Goal: Task Accomplishment & Management: Complete application form

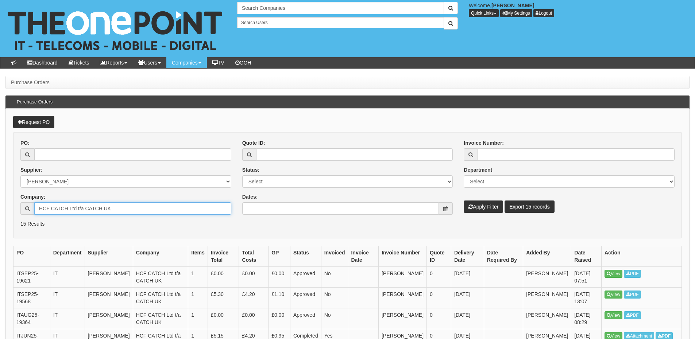
drag, startPoint x: 78, startPoint y: 213, endPoint x: 46, endPoint y: 212, distance: 31.8
click at [46, 212] on input "HCF CATCH Ltd t/a CATCH UK" at bounding box center [132, 209] width 197 height 12
type input "H"
click at [473, 209] on button "Apply Filter" at bounding box center [483, 207] width 39 height 12
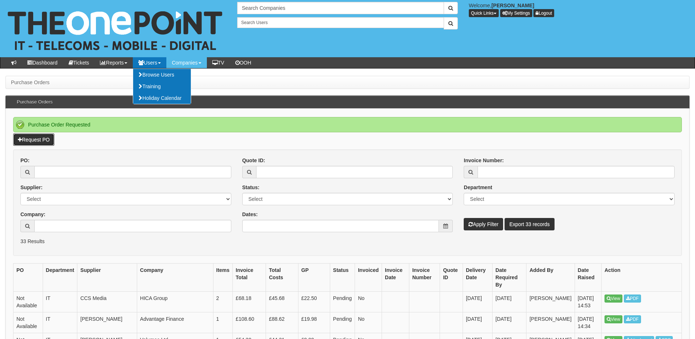
click at [28, 139] on link "Request PO" at bounding box center [33, 140] width 41 height 12
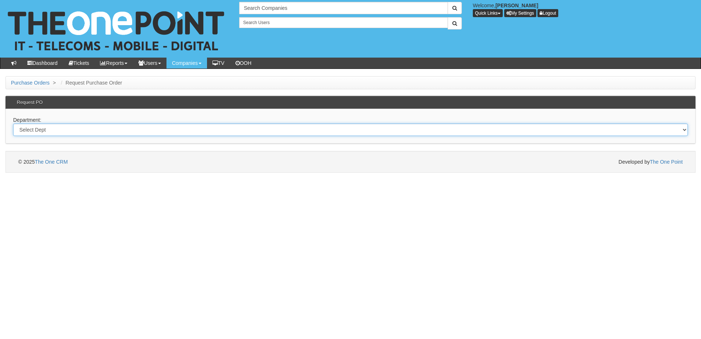
click at [180, 133] on select "Select Dept Digital Internal IT Mobiles Marketing Telecoms" at bounding box center [350, 130] width 675 height 12
select select "?pipeID=&dept=MOB"
click at [13, 124] on select "Select Dept Digital Internal IT Mobiles Marketing Telecoms" at bounding box center [350, 130] width 675 height 12
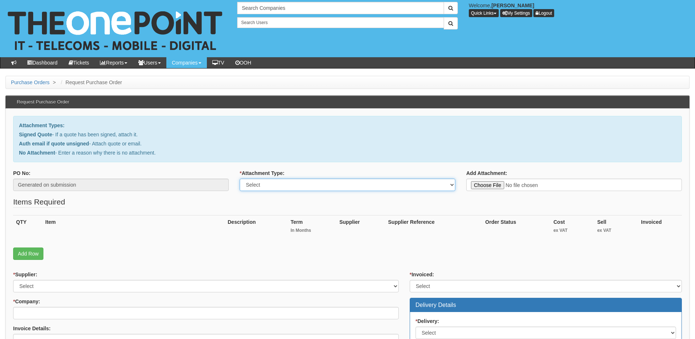
drag, startPoint x: 293, startPoint y: 185, endPoint x: 292, endPoint y: 189, distance: 4.9
click at [293, 185] on select "Select Signed Quote Auth email with quote if unsigned No Attachment" at bounding box center [348, 185] width 216 height 12
select select "Auth email if quote unsigned"
click at [240, 179] on select "Select Signed Quote Auth email with quote if unsigned No Attachment" at bounding box center [348, 185] width 216 height 12
type input "C:\fakepath\Re_ Entry level iphone _ confirm prices please (New order for Chris…"
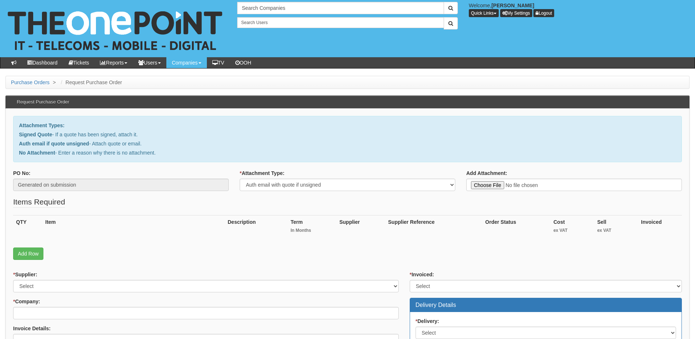
click at [21, 258] on link "Add Row" at bounding box center [28, 254] width 30 height 12
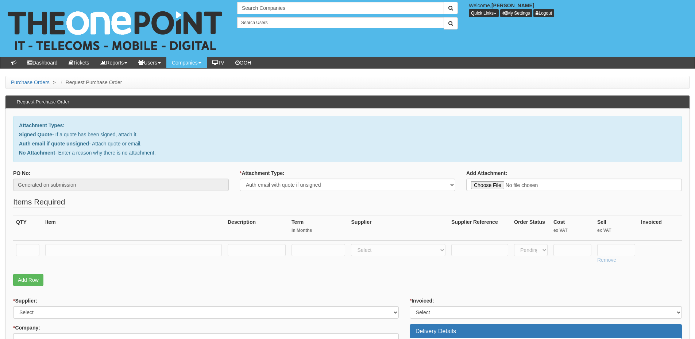
click at [25, 287] on fieldset "Items Required QTY Item Description Term In Months Supplier Supplier Reference …" at bounding box center [347, 243] width 669 height 93
click at [26, 280] on link "Add Row" at bounding box center [28, 280] width 30 height 12
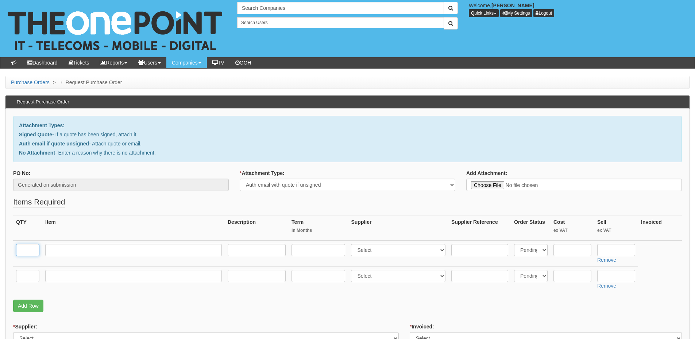
click at [32, 250] on input "text" at bounding box center [27, 250] width 23 height 12
type input "1"
click at [24, 277] on input "text" at bounding box center [27, 276] width 23 height 12
type input "1"
click at [55, 278] on input "text" at bounding box center [133, 276] width 177 height 12
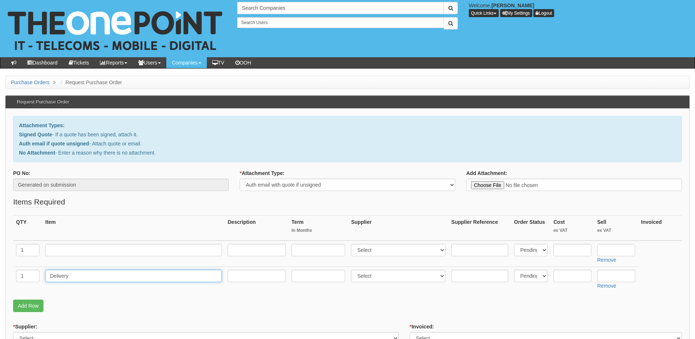
type input "Delivery"
click at [618, 276] on input "text" at bounding box center [617, 276] width 38 height 12
type input "12.50"
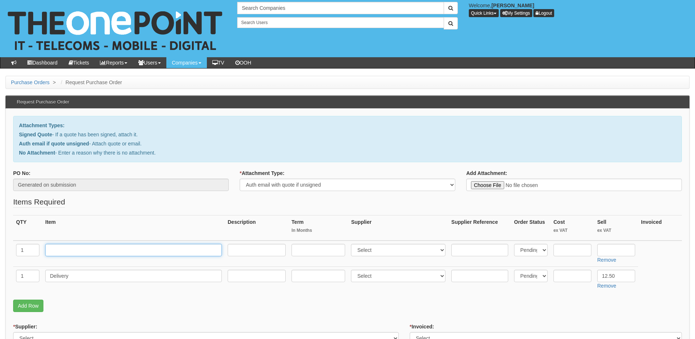
click at [64, 250] on input "text" at bounding box center [133, 250] width 177 height 12
type input "iPhone 14 128GB Midnight"
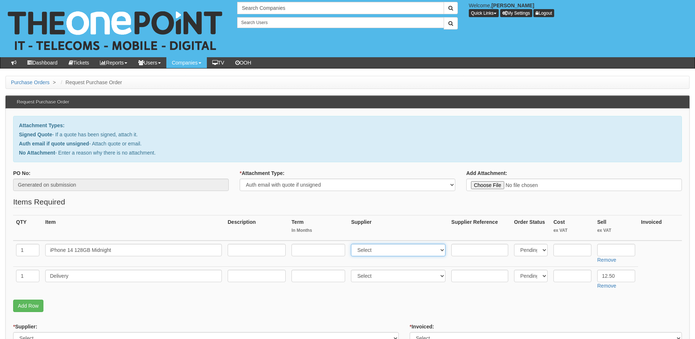
click at [377, 253] on select "Select 123 REG.co.uk 1Password 3 4Gon AA Jones Electric Ltd Abzorb Access Group…" at bounding box center [398, 250] width 95 height 12
select select "260"
click at [353, 244] on select "Select 123 REG.co.uk 1Password 3 4Gon AA Jones Electric Ltd Abzorb Access Group…" at bounding box center [398, 250] width 95 height 12
click at [574, 251] on input "text" at bounding box center [573, 250] width 38 height 12
click at [609, 253] on input "text" at bounding box center [617, 250] width 38 height 12
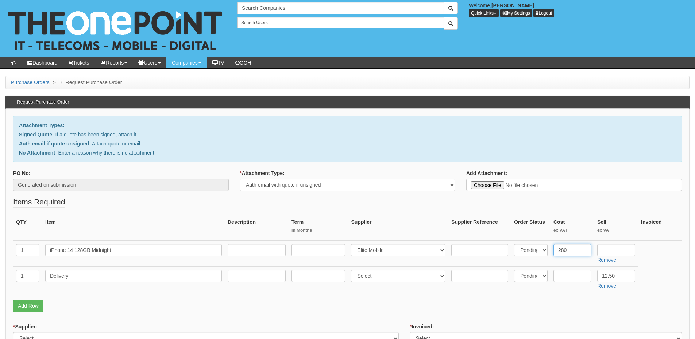
click at [558, 250] on input "280" at bounding box center [573, 250] width 38 height 12
type input "380"
click at [609, 252] on input "text" at bounding box center [617, 250] width 38 height 12
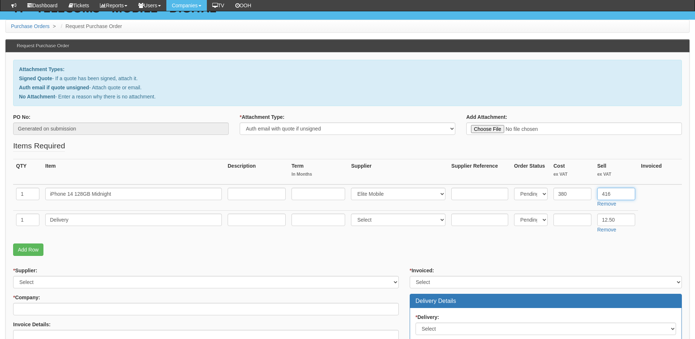
scroll to position [73, 0]
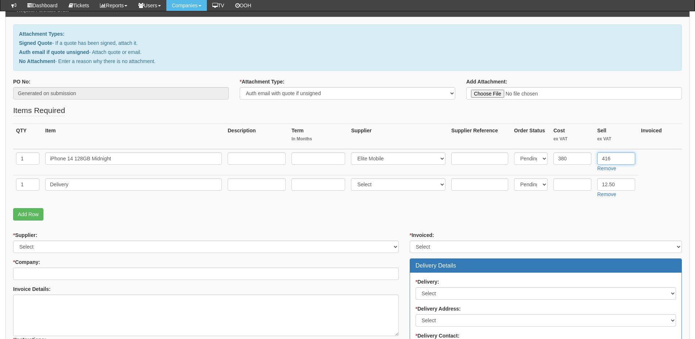
type input "416"
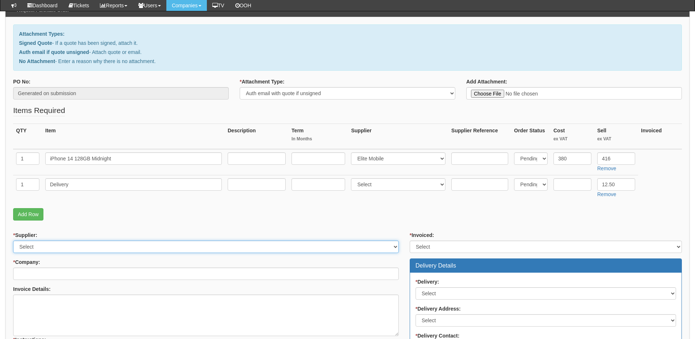
click at [79, 245] on select "Select 123 REG.co.uk 1Password 3 4Gon AA Jones Electric Ltd Abzorb Access Group…" at bounding box center [206, 247] width 386 height 12
select select "260"
click at [13, 241] on select "Select 123 REG.co.uk 1Password 3 4Gon AA Jones Electric Ltd Abzorb Access Group…" at bounding box center [206, 247] width 386 height 12
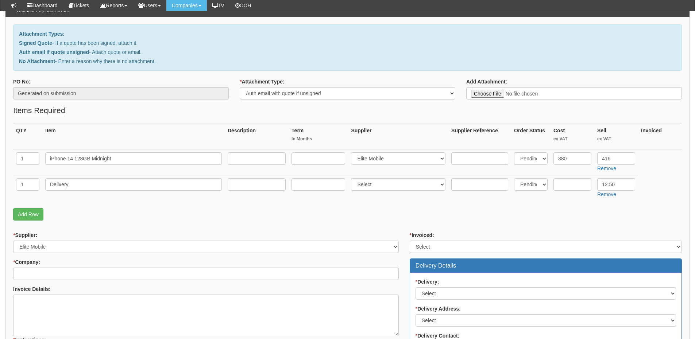
click at [62, 280] on div "* Supplier: Select 123 REG.co.uk 1Password 3 4Gon AA Jones Electric Ltd Abzorb …" at bounding box center [206, 323] width 397 height 183
click at [64, 273] on input "* Company:" at bounding box center [206, 274] width 386 height 12
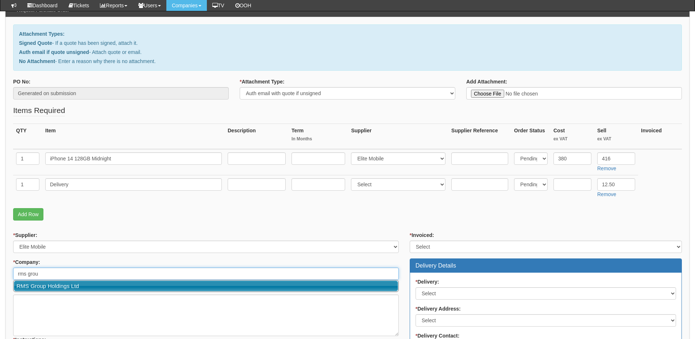
click at [65, 288] on link "RMS Group Holdings Ltd" at bounding box center [206, 286] width 384 height 11
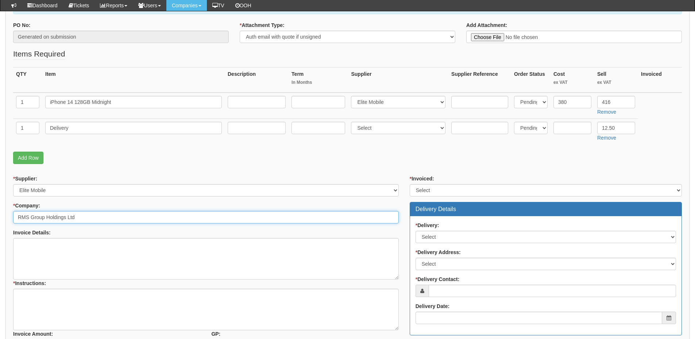
scroll to position [183, 0]
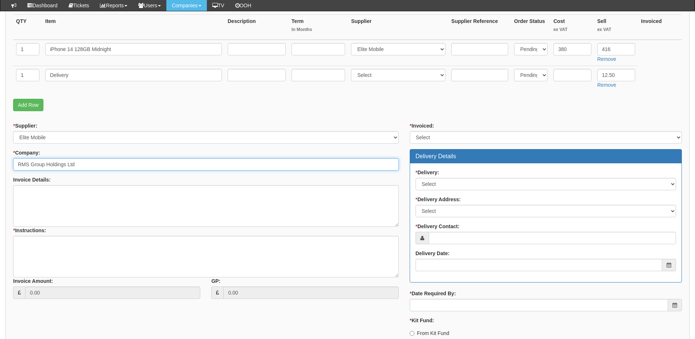
type input "RMS Group Holdings Ltd"
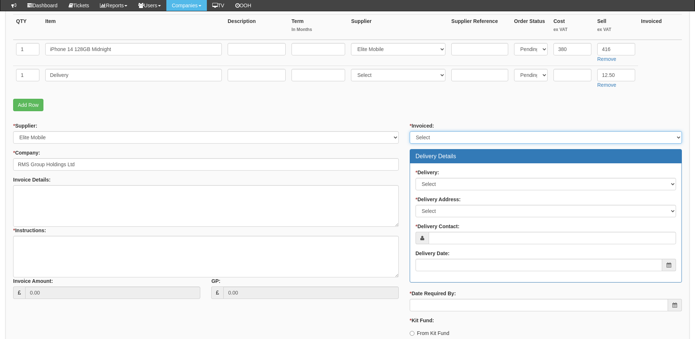
drag, startPoint x: 450, startPoint y: 135, endPoint x: 450, endPoint y: 143, distance: 8.8
click at [450, 135] on select "Select Yes No N/A STB (part of order)" at bounding box center [546, 137] width 272 height 12
select select "2"
click at [410, 131] on select "Select Yes No N/A STB (part of order)" at bounding box center [546, 137] width 272 height 12
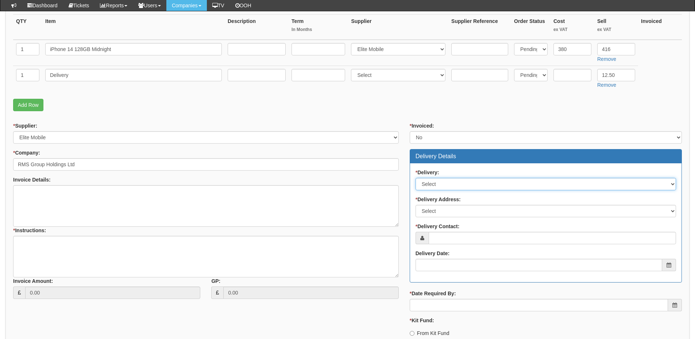
click at [446, 187] on select "Select No Not Applicable Yes" at bounding box center [546, 184] width 261 height 12
select select "1"
click at [416, 178] on select "Select No Not Applicable Yes" at bounding box center [546, 184] width 261 height 12
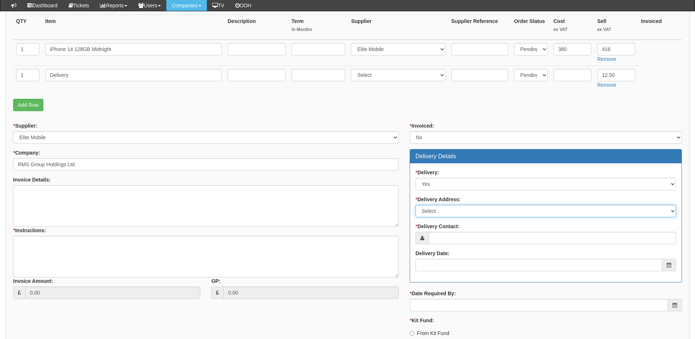
click at [445, 214] on select "Select Not Applicable Main Address - DN14 5SS RMS Goole - DN14 5SS RMS Hull - H…" at bounding box center [546, 211] width 261 height 12
select select "other"
click at [416, 205] on select "Select Not Applicable Main Address - DN14 5SS RMS Goole - DN14 5SS RMS Hull - H…" at bounding box center [546, 211] width 261 height 12
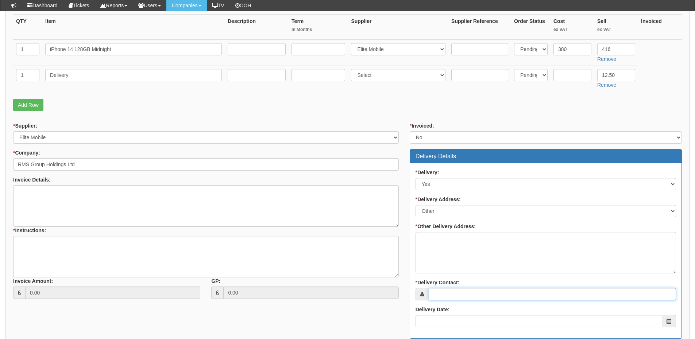
click at [475, 299] on input "* Delivery Contact:" at bounding box center [552, 294] width 247 height 12
paste input "Terry Bailey"
type input "Terry Bailey"
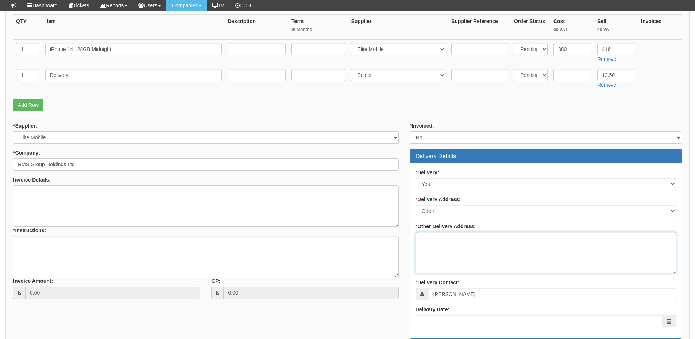
click at [454, 242] on textarea "* Other Delivery Address:" at bounding box center [546, 253] width 261 height 42
paste textarea "RMS Grimsby Limited Alexandra Dock North, West Side Road, Grimsby DN31 3TD"
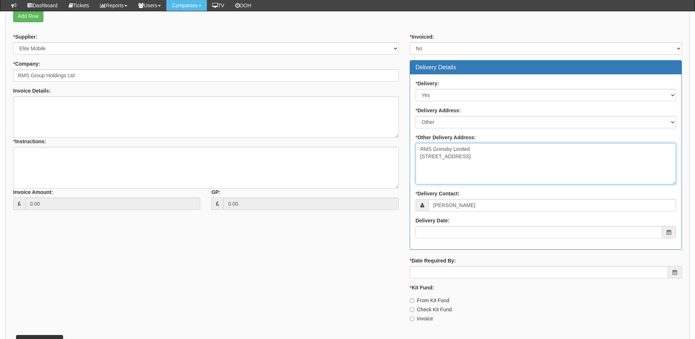
scroll to position [292, 0]
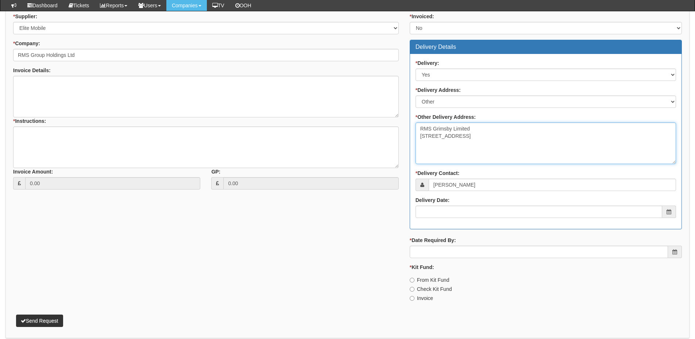
type textarea "RMS Grimsby Limited Alexandra Dock North, West Side Road, Grimsby DN31 3TD"
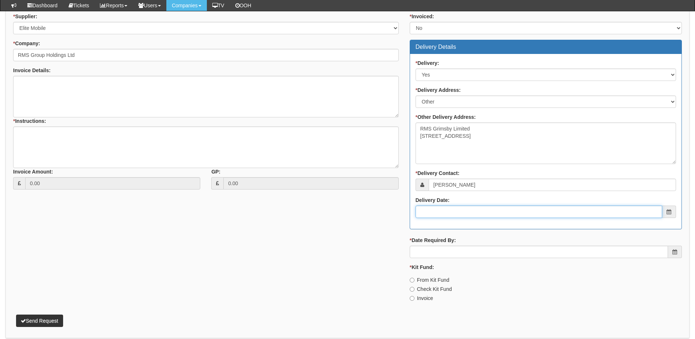
click at [452, 207] on input "Delivery Date:" at bounding box center [539, 212] width 247 height 12
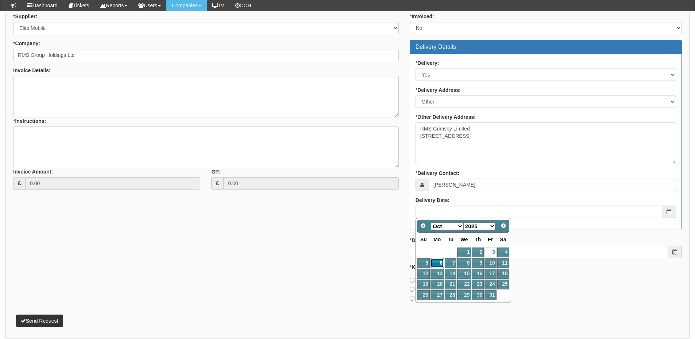
click at [433, 264] on link "6" at bounding box center [438, 263] width 14 height 10
type input "2025-10-06"
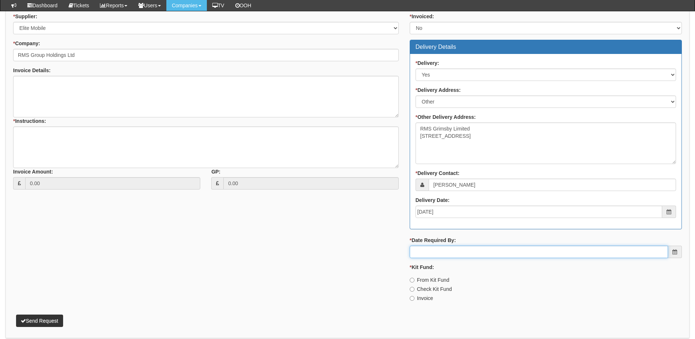
click at [443, 251] on input "* Date Required By:" at bounding box center [539, 252] width 258 height 12
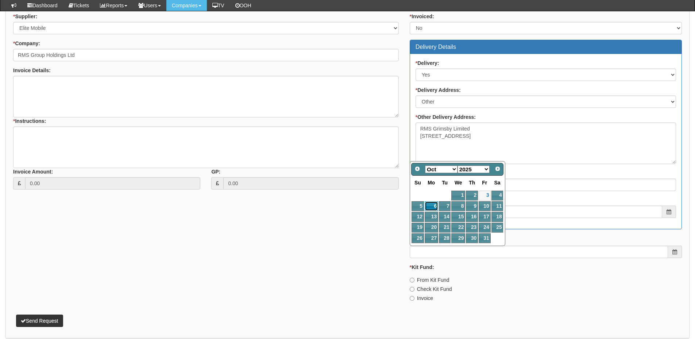
click at [431, 204] on link "6" at bounding box center [432, 206] width 14 height 10
type input "2025-10-06"
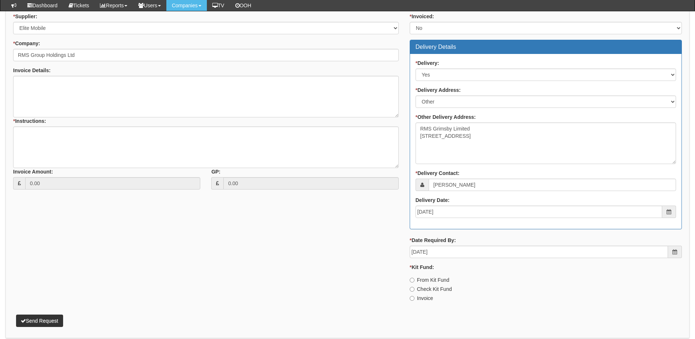
click at [416, 297] on label "Invoice" at bounding box center [421, 298] width 23 height 7
click at [415, 297] on input "Invoice" at bounding box center [412, 298] width 5 height 5
radio input "true"
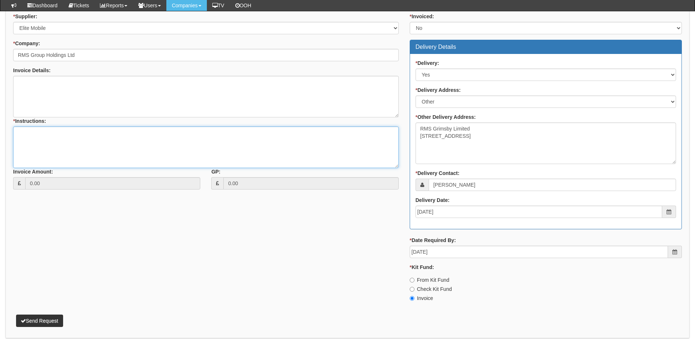
click at [116, 142] on textarea "* Instructions:" at bounding box center [206, 148] width 386 height 42
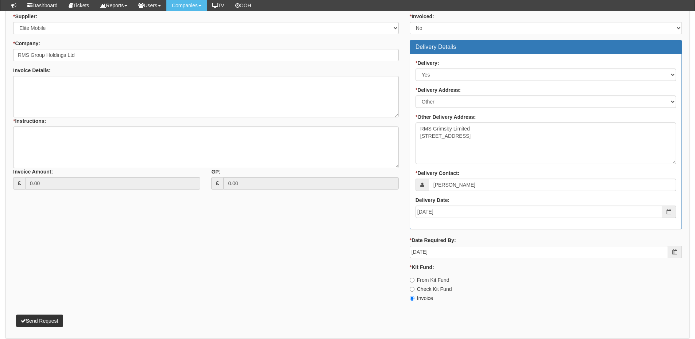
click at [429, 281] on label "From Kit Fund" at bounding box center [430, 280] width 40 height 7
click at [415, 281] on input "From Kit Fund" at bounding box center [412, 280] width 5 height 5
radio input "true"
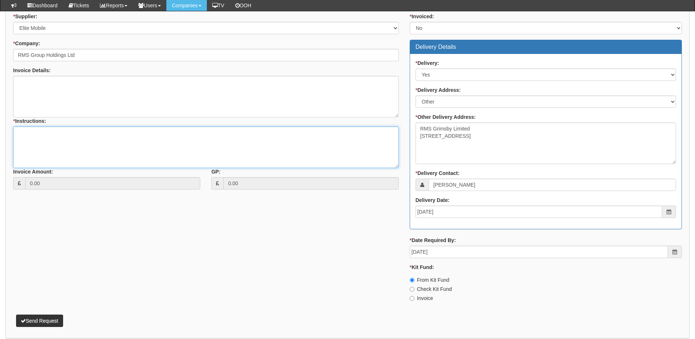
click at [63, 131] on textarea "* Instructions:" at bounding box center [206, 148] width 386 height 42
type textarea "Hardware only"
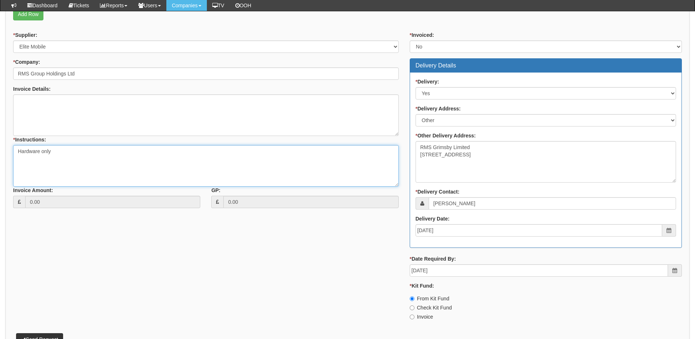
scroll to position [320, 0]
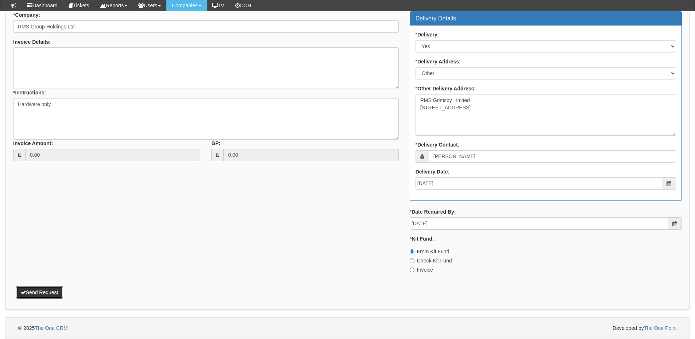
click at [49, 296] on button "Send Request" at bounding box center [39, 293] width 47 height 12
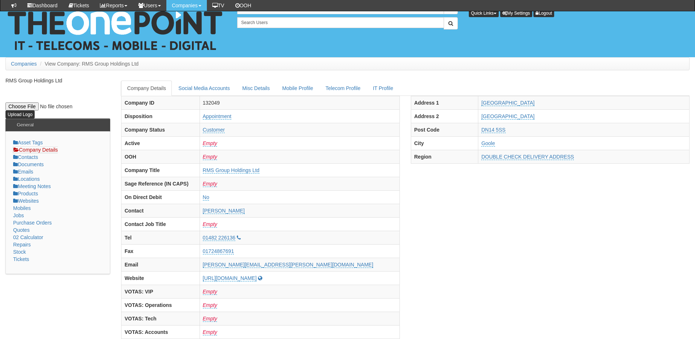
scroll to position [377, 0]
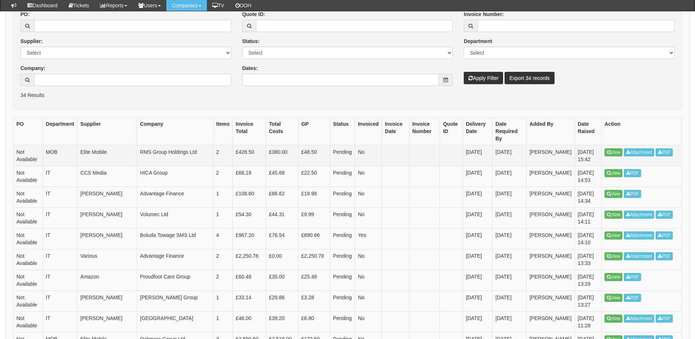
scroll to position [146, 0]
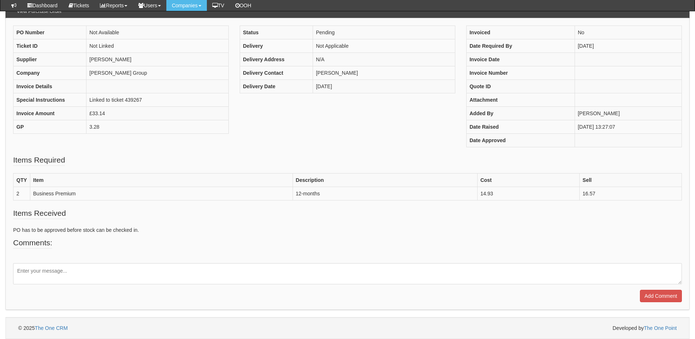
scroll to position [72, 0]
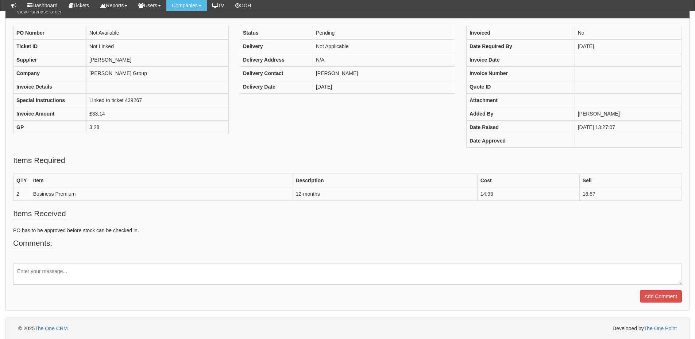
click at [90, 268] on textarea at bounding box center [347, 274] width 669 height 21
type textarea "Please note [PERSON_NAME] have special pricing"
click at [670, 296] on input "Add Comment" at bounding box center [661, 297] width 42 height 12
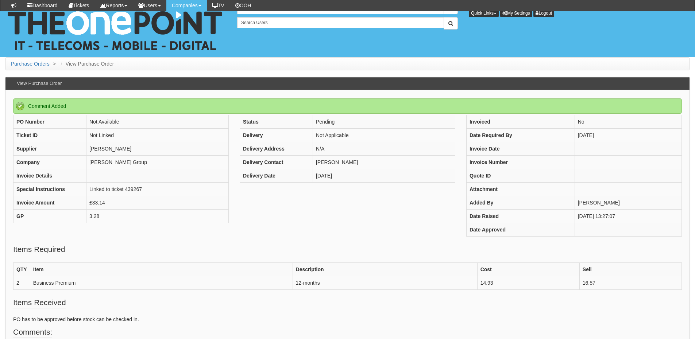
scroll to position [122, 0]
